Goal: Use online tool/utility: Utilize a website feature to perform a specific function

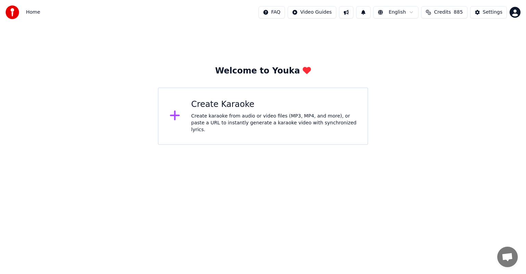
click at [240, 122] on div "Create karaoke from audio or video files (MP3, MP4, and more), or paste a URL t…" at bounding box center [273, 123] width 165 height 21
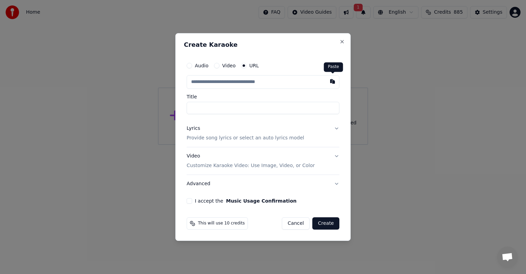
click at [334, 82] on button "button" at bounding box center [332, 81] width 14 height 12
type input "**********"
click at [189, 203] on button "I accept the Music Usage Confirmation" at bounding box center [189, 201] width 5 height 5
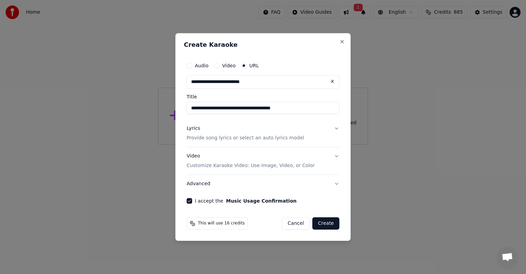
click at [324, 223] on button "Create" at bounding box center [325, 224] width 27 height 12
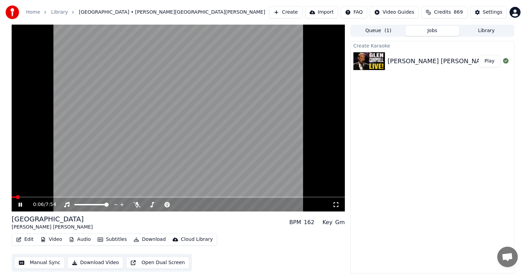
click at [33, 197] on span at bounding box center [178, 197] width 333 height 1
click at [171, 206] on span at bounding box center [171, 205] width 4 height 4
click at [16, 197] on span at bounding box center [29, 197] width 34 height 1
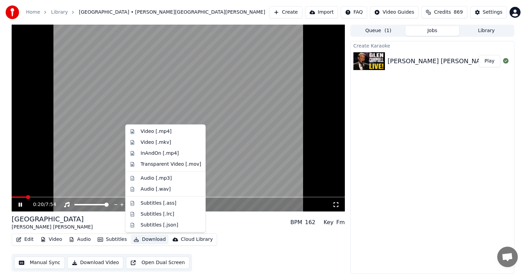
click at [145, 239] on button "Download" at bounding box center [150, 240] width 38 height 10
click at [162, 179] on div "Audio [.mp3]" at bounding box center [156, 178] width 31 height 7
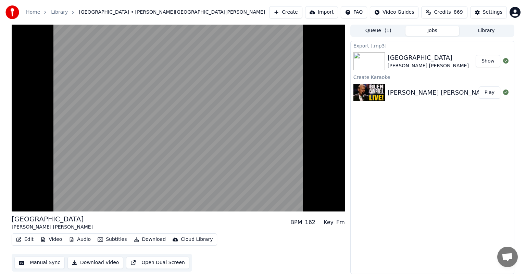
click at [485, 62] on button "Show" at bounding box center [487, 61] width 25 height 12
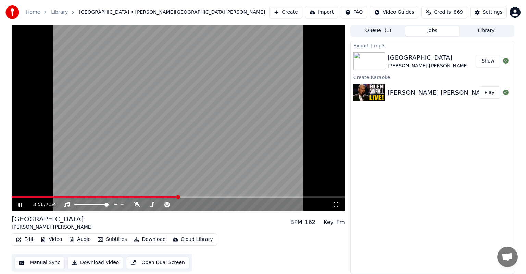
click at [494, 28] on button "Library" at bounding box center [486, 31] width 54 height 10
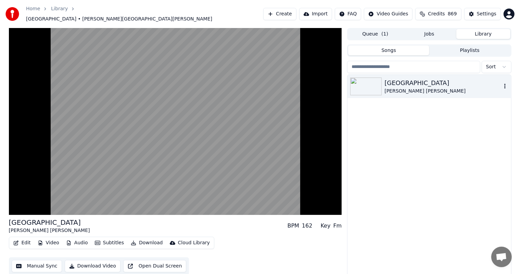
click at [504, 84] on icon "button" at bounding box center [504, 86] width 1 height 5
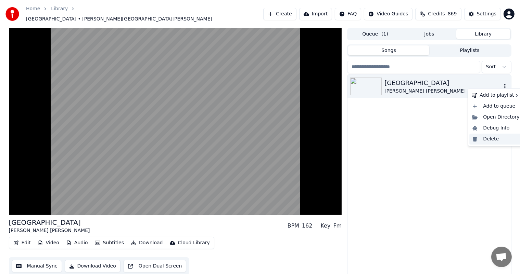
click at [491, 138] on div "Delete" at bounding box center [495, 139] width 53 height 11
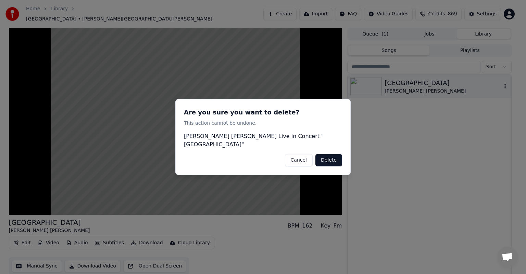
click at [331, 158] on button "Delete" at bounding box center [328, 160] width 27 height 12
